Goal: Task Accomplishment & Management: Use online tool/utility

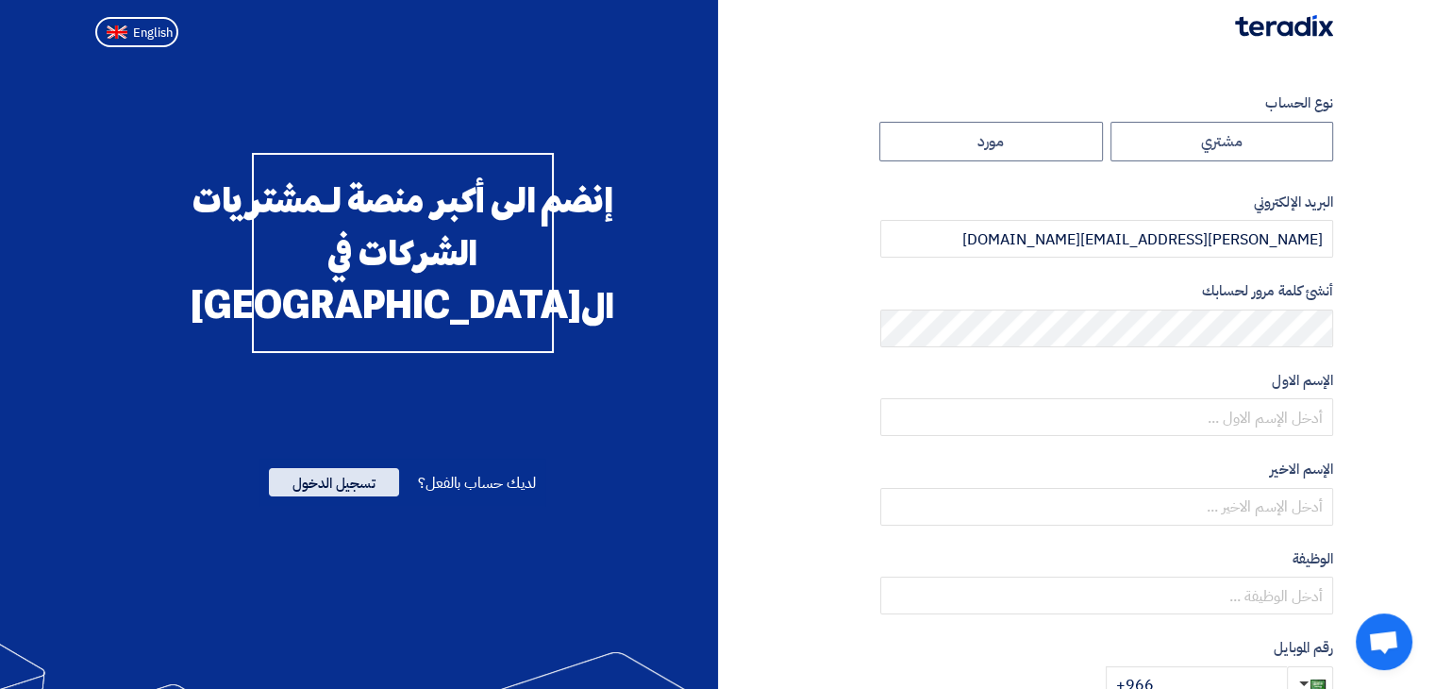
click at [350, 496] on span "تسجيل الدخول" at bounding box center [334, 482] width 130 height 28
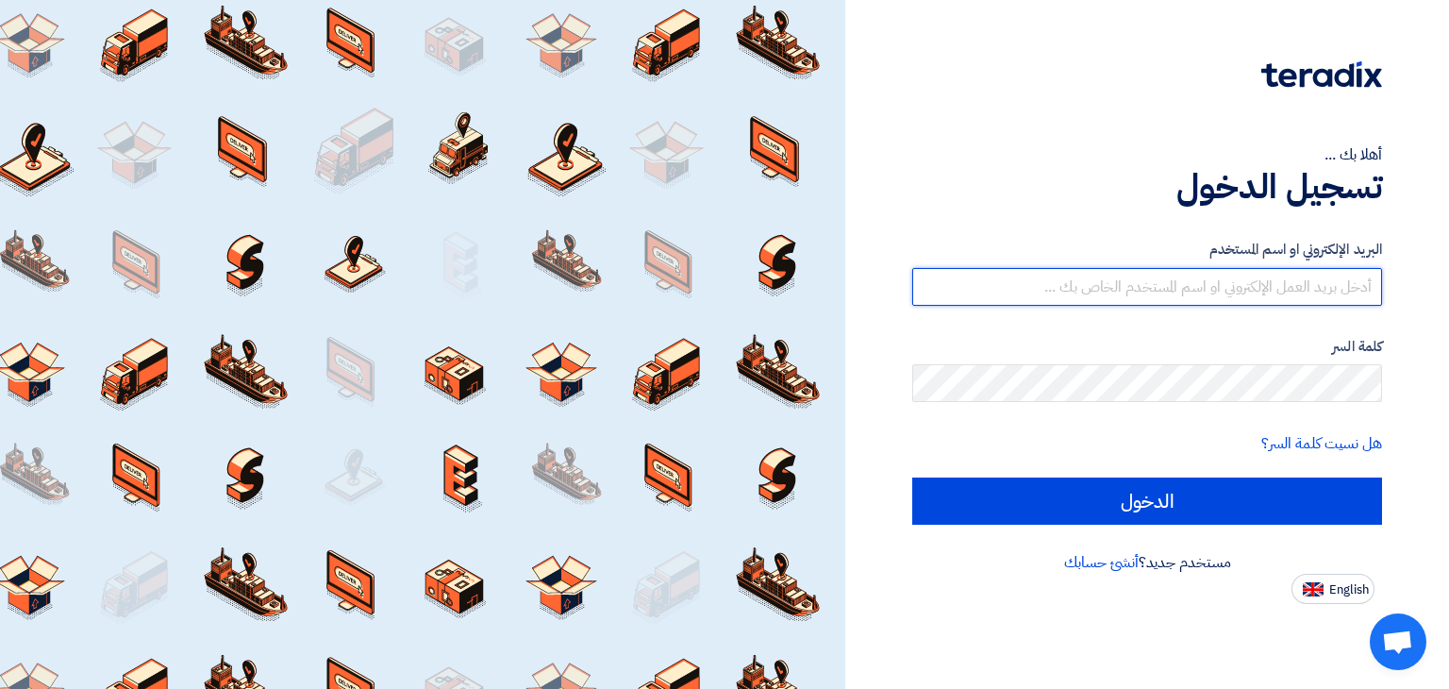
type input "[PERSON_NAME][EMAIL_ADDRESS][DOMAIN_NAME]"
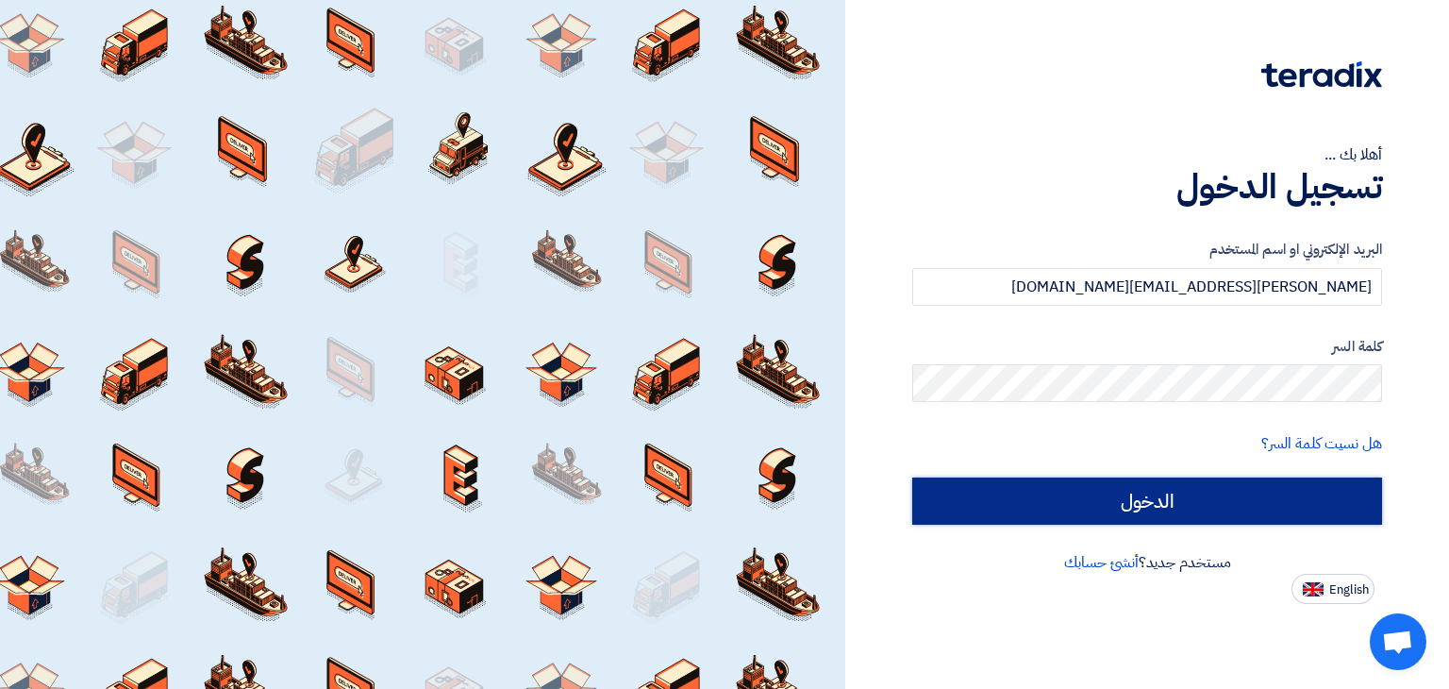
click at [1071, 499] on input "الدخول" at bounding box center [1147, 500] width 470 height 47
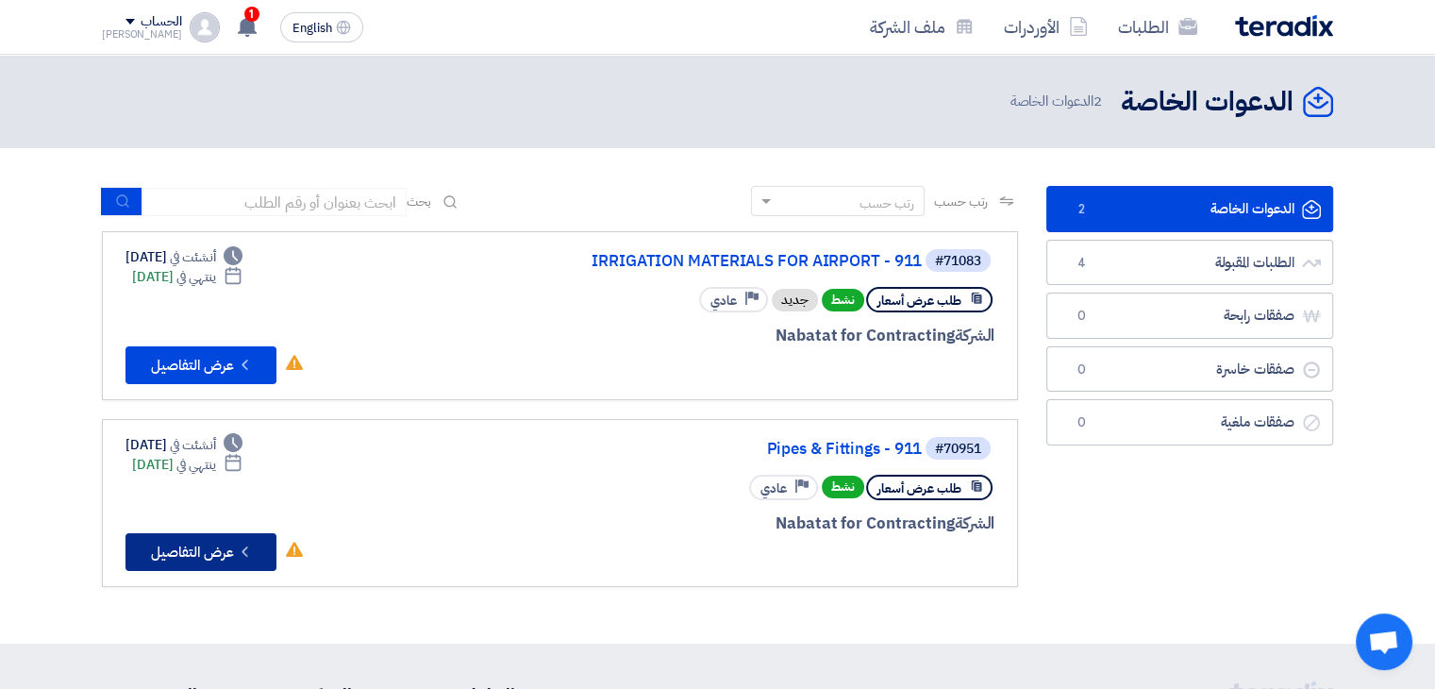
click at [216, 556] on button "Check details عرض التفاصيل" at bounding box center [200, 552] width 151 height 38
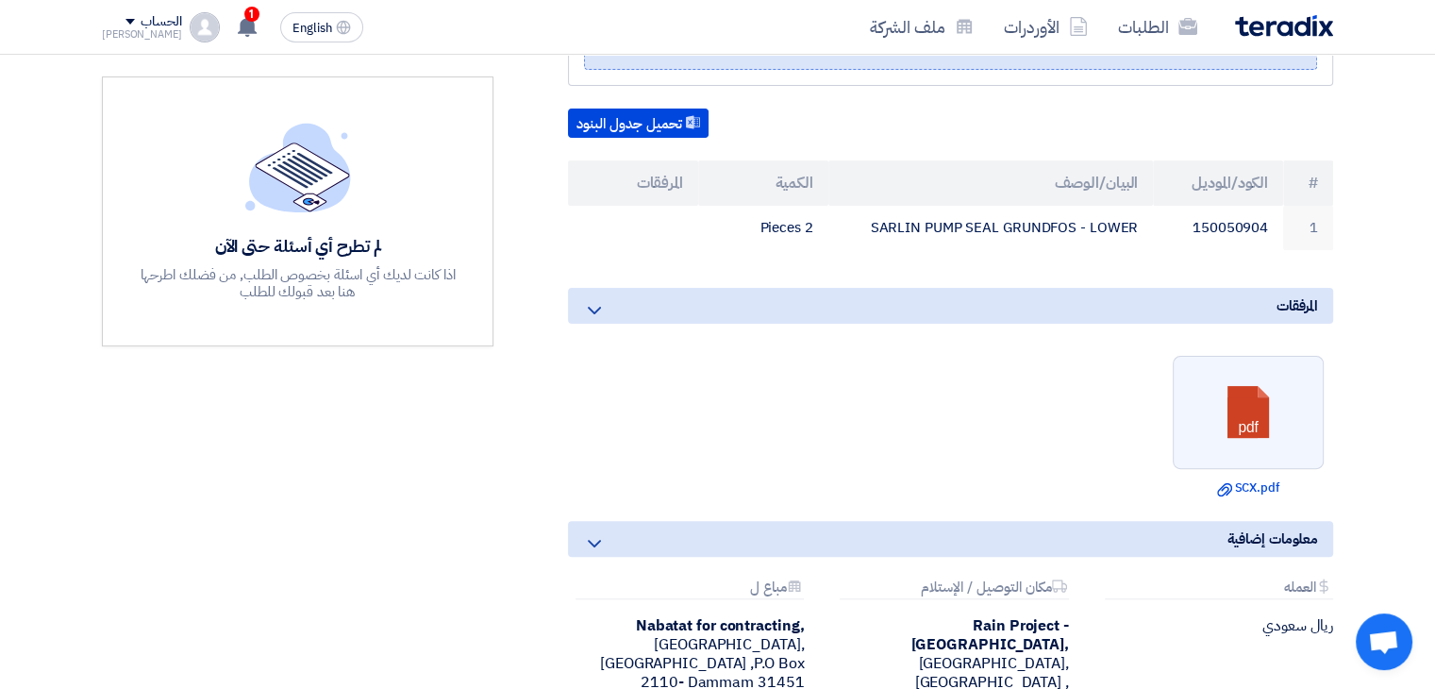
scroll to position [472, 0]
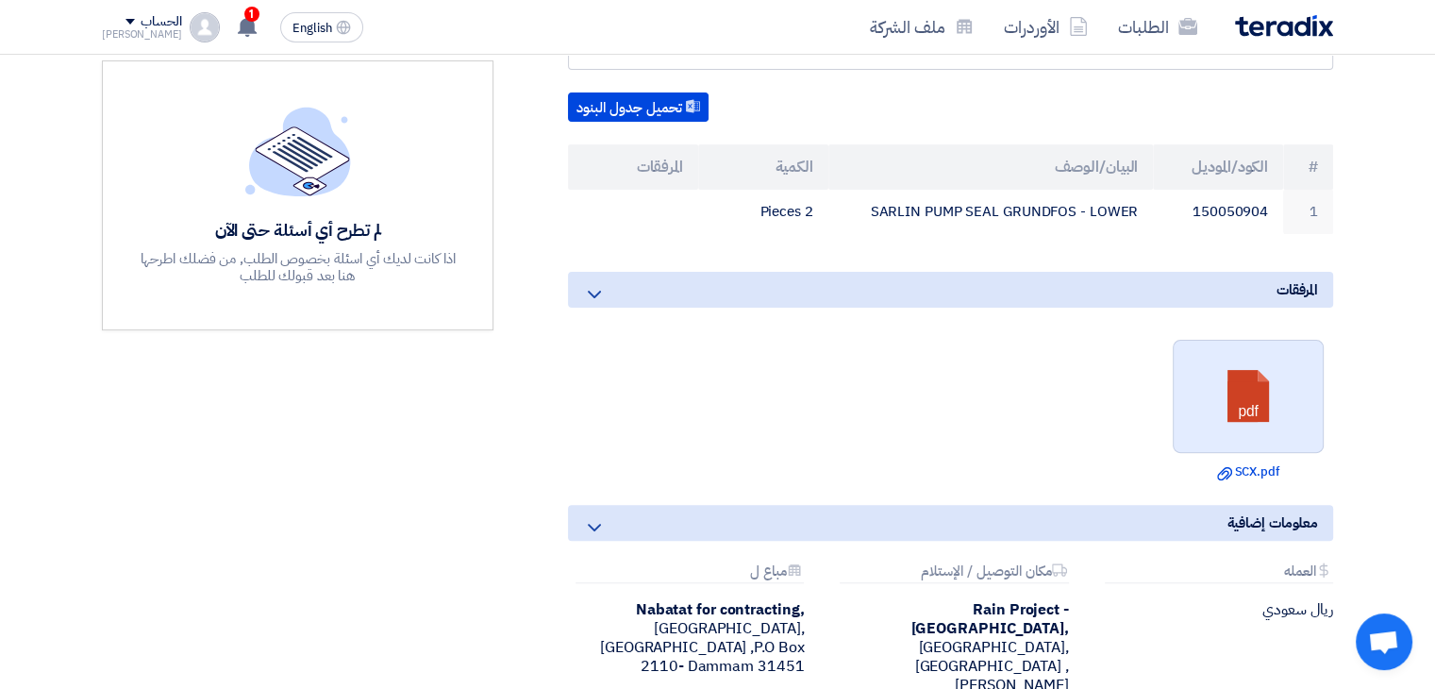
click at [1262, 404] on link at bounding box center [1248, 397] width 151 height 113
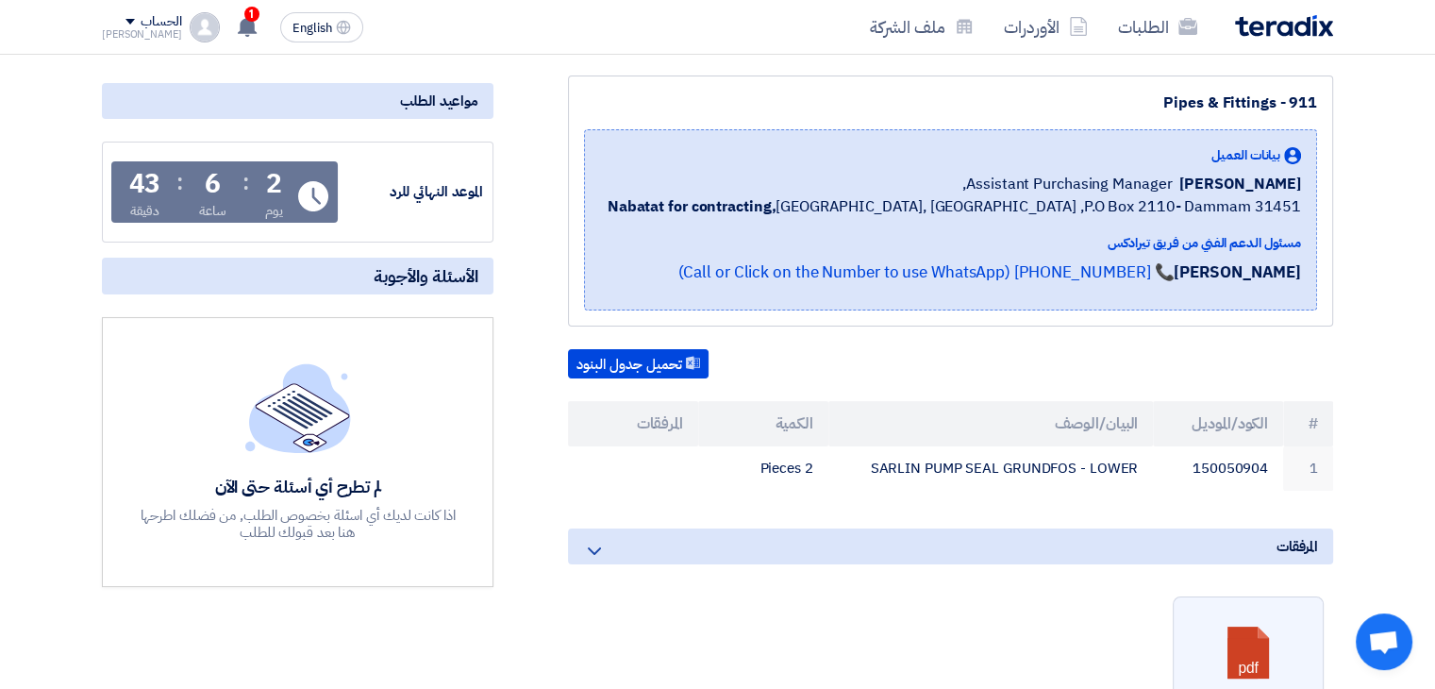
scroll to position [94, 0]
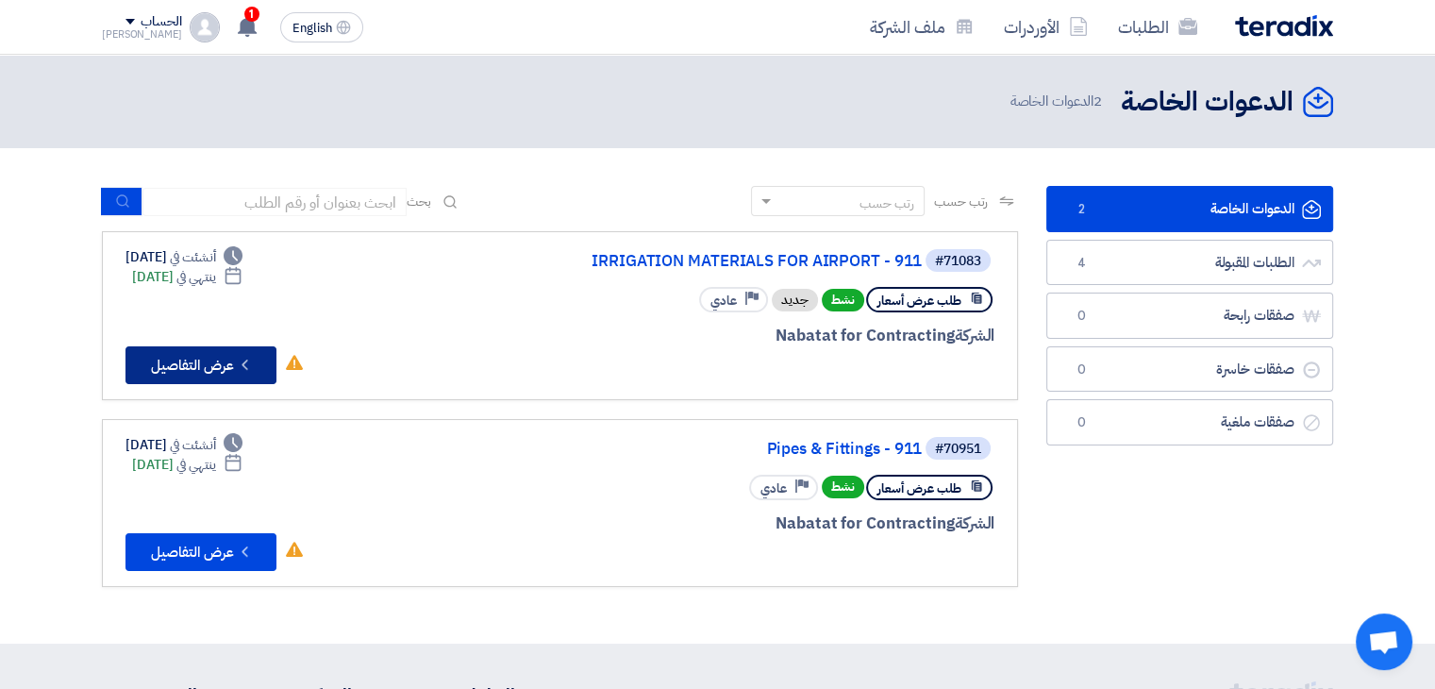
click at [188, 359] on button "Check details عرض التفاصيل" at bounding box center [200, 365] width 151 height 38
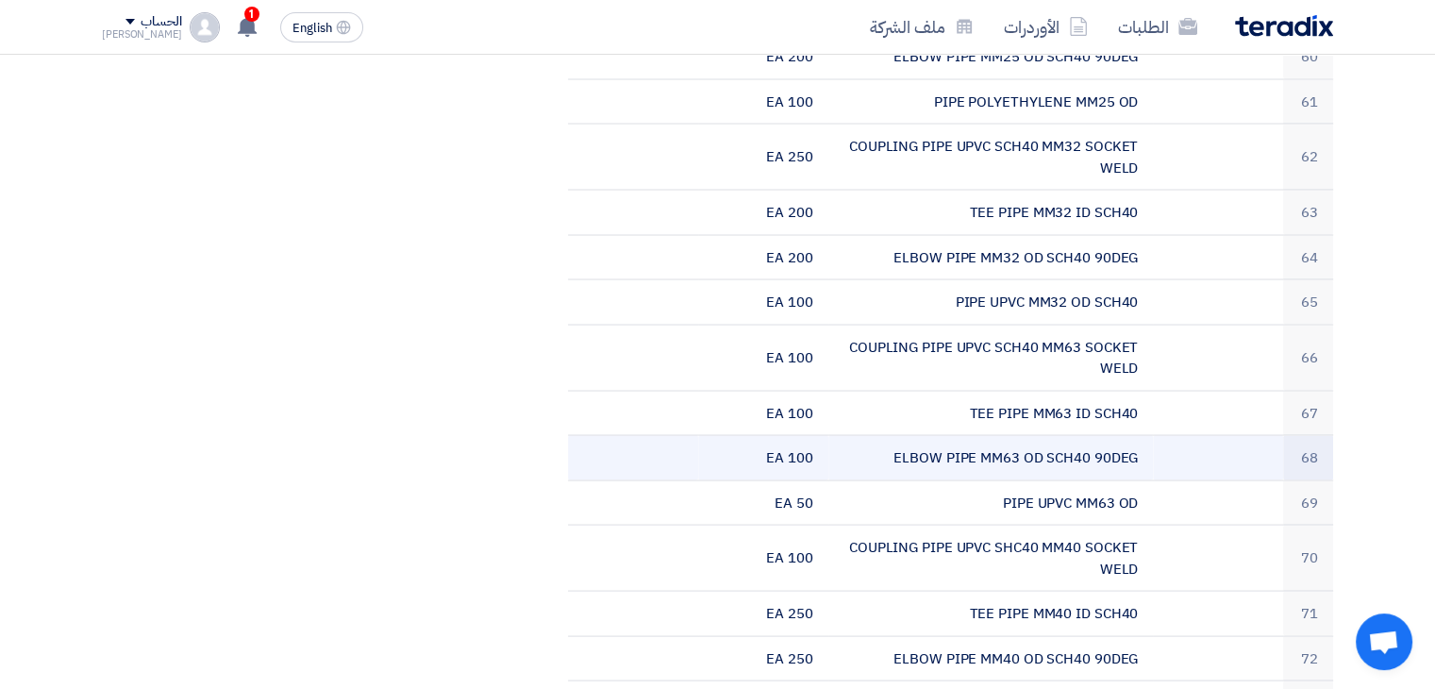
scroll to position [3584, 0]
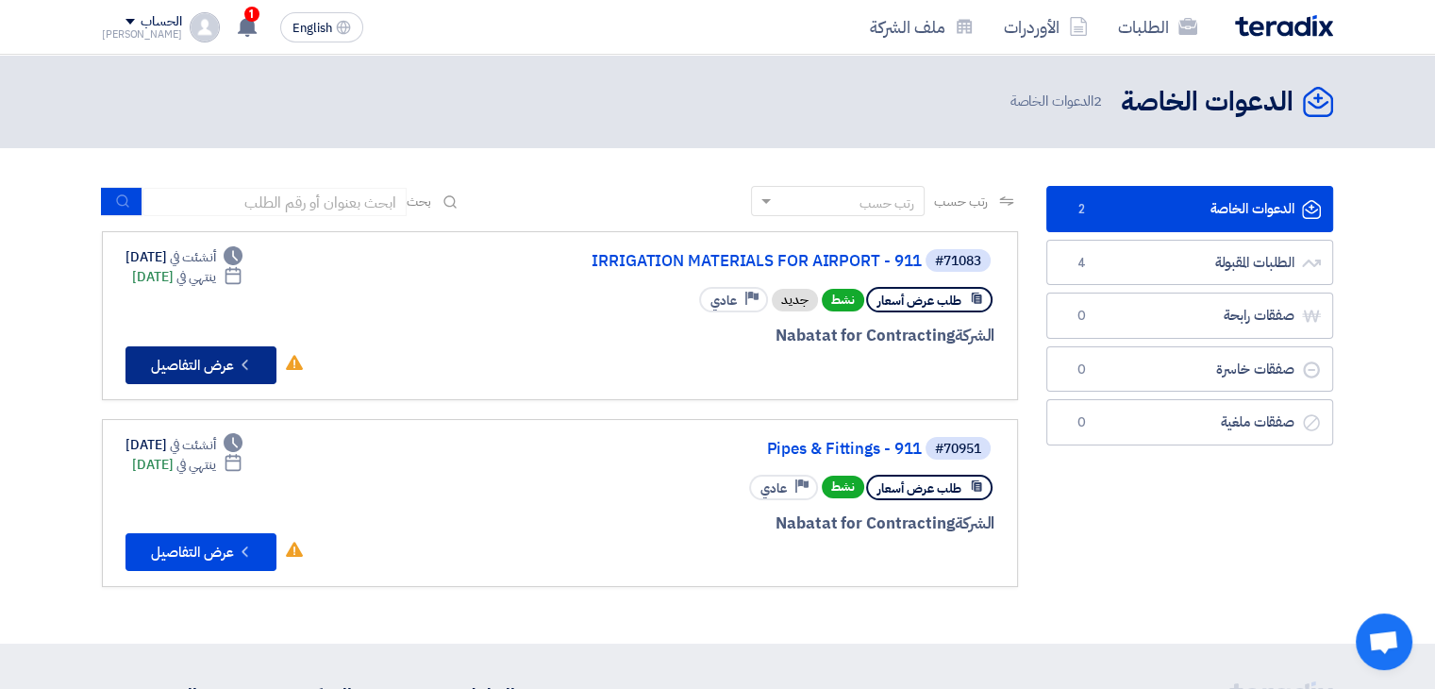
click at [185, 376] on button "Check details عرض التفاصيل" at bounding box center [200, 365] width 151 height 38
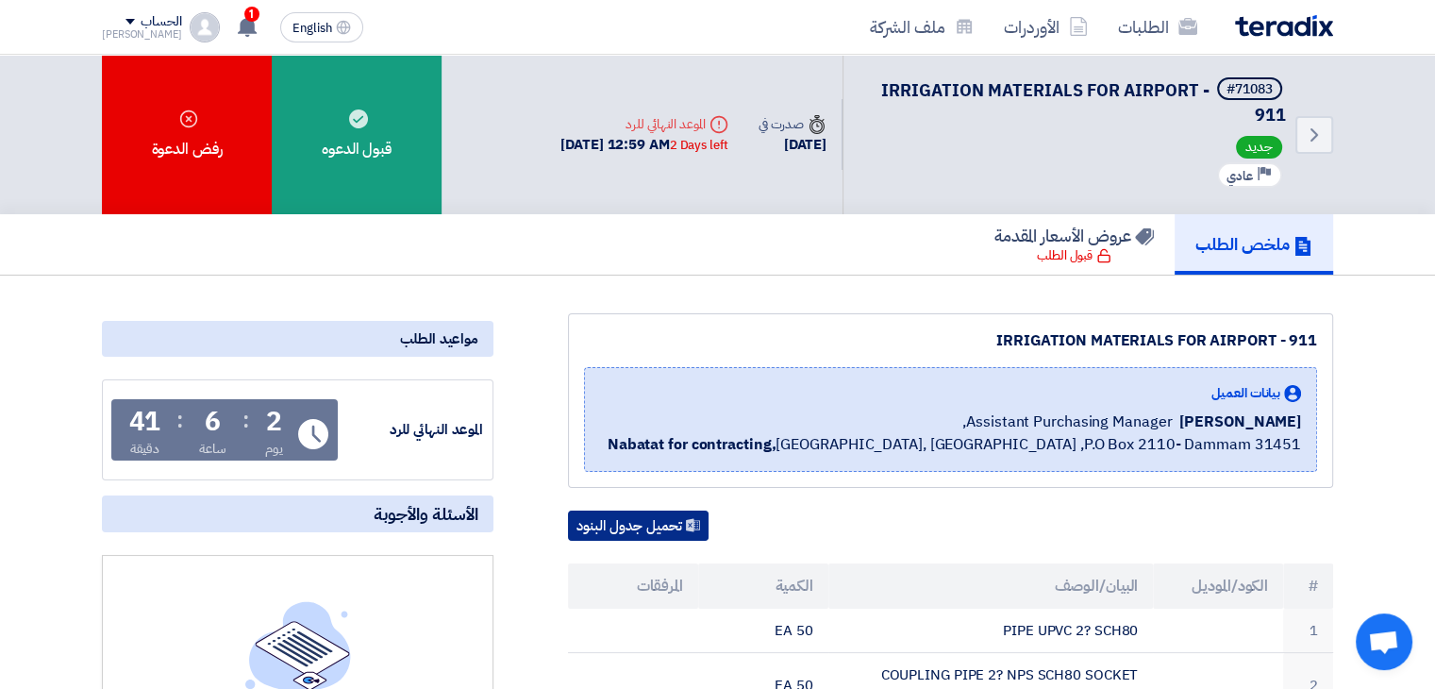
click at [675, 521] on button "تحميل جدول البنود" at bounding box center [638, 525] width 141 height 30
